Goal: Browse casually: Explore the website without a specific task or goal

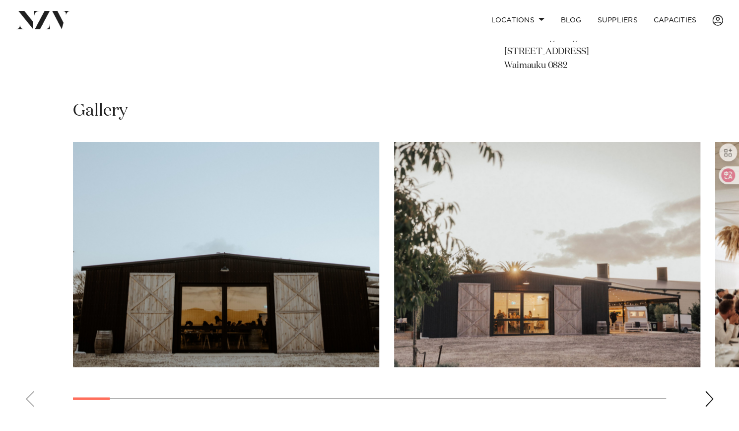
scroll to position [691, 0]
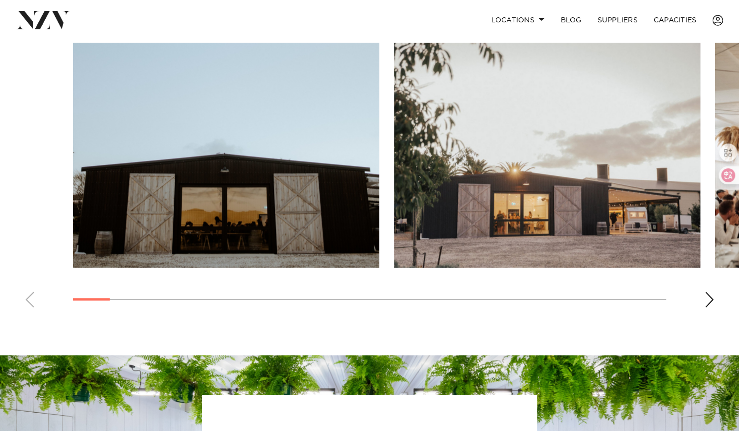
click at [712, 300] on div "Next slide" at bounding box center [709, 299] width 10 height 16
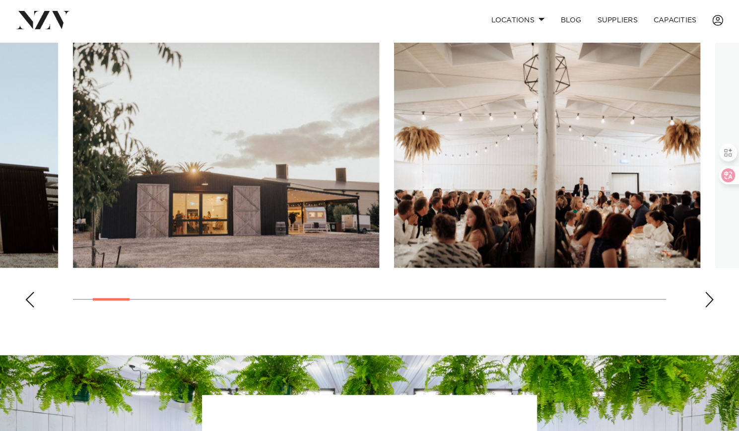
click at [712, 300] on div "Next slide" at bounding box center [709, 299] width 10 height 16
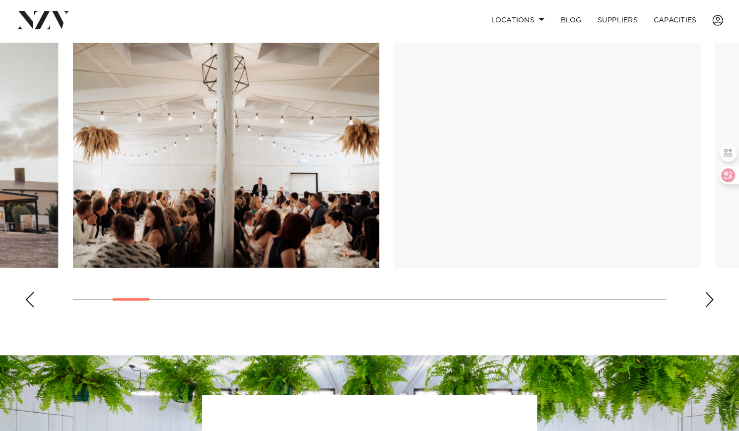
click at [712, 300] on div "Next slide" at bounding box center [709, 299] width 10 height 16
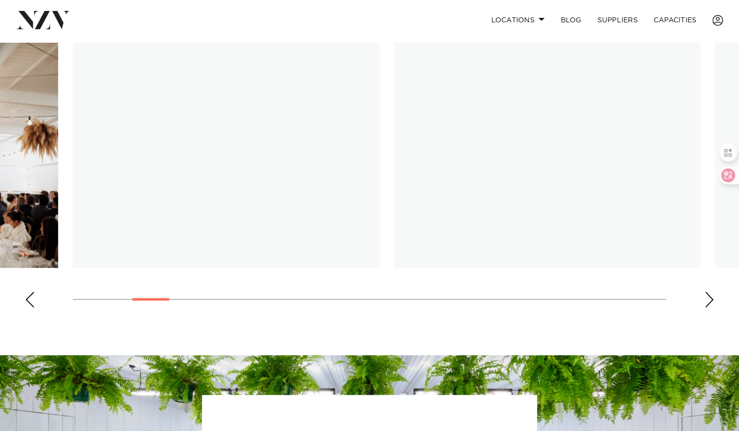
click at [712, 300] on div "Next slide" at bounding box center [709, 299] width 10 height 16
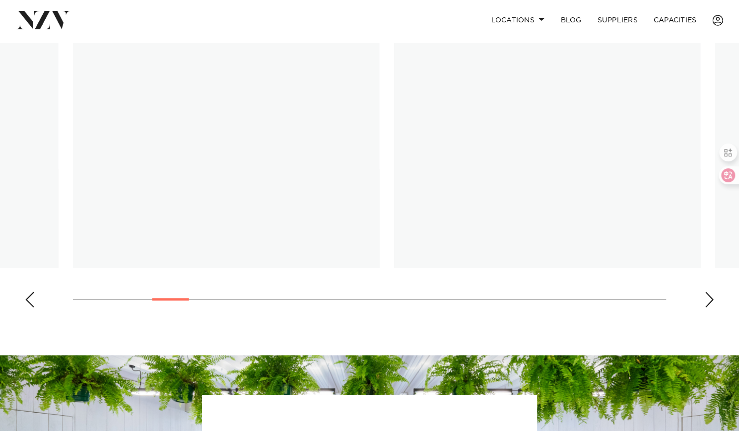
click at [712, 300] on div "Next slide" at bounding box center [709, 299] width 10 height 16
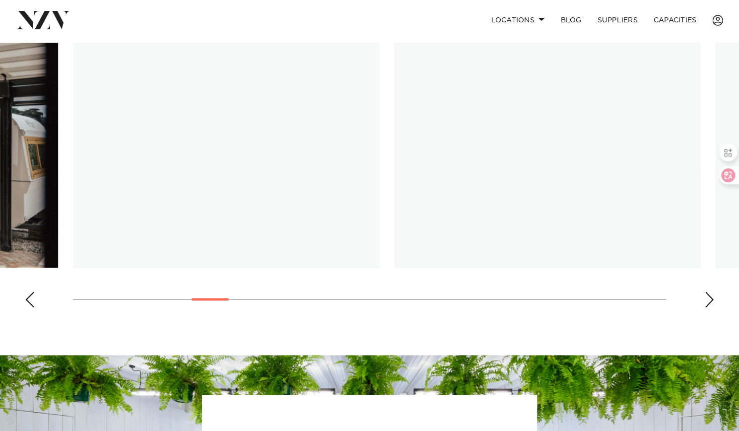
click at [712, 300] on div "Next slide" at bounding box center [709, 299] width 10 height 16
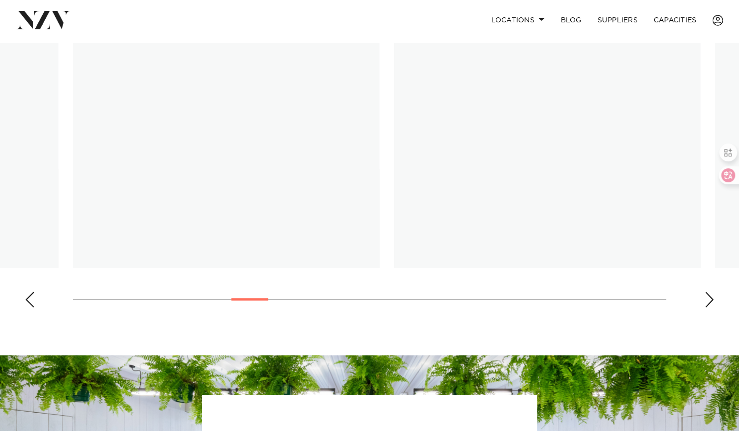
click at [712, 300] on div "Next slide" at bounding box center [709, 299] width 10 height 16
click at [124, 297] on swiper-container at bounding box center [369, 179] width 739 height 272
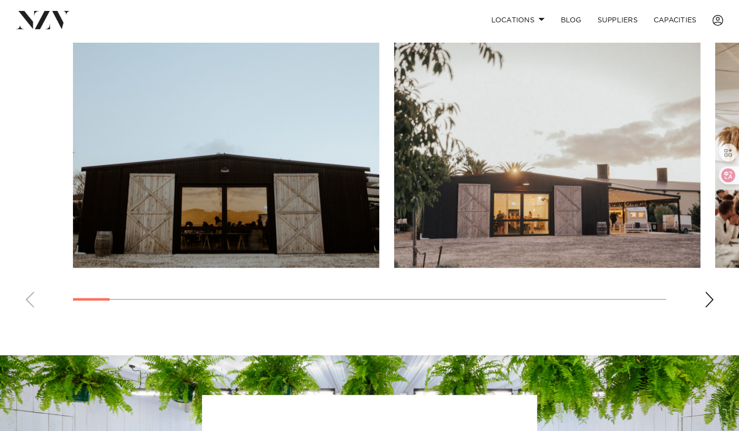
click at [29, 306] on swiper-container at bounding box center [369, 179] width 739 height 272
